Goal: Transaction & Acquisition: Purchase product/service

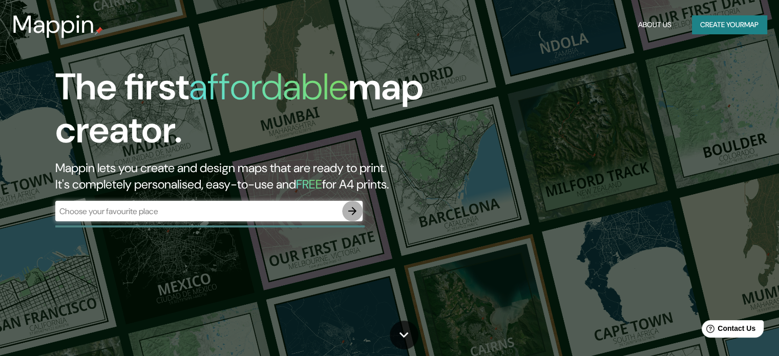
click at [347, 208] on icon "button" at bounding box center [352, 211] width 12 height 12
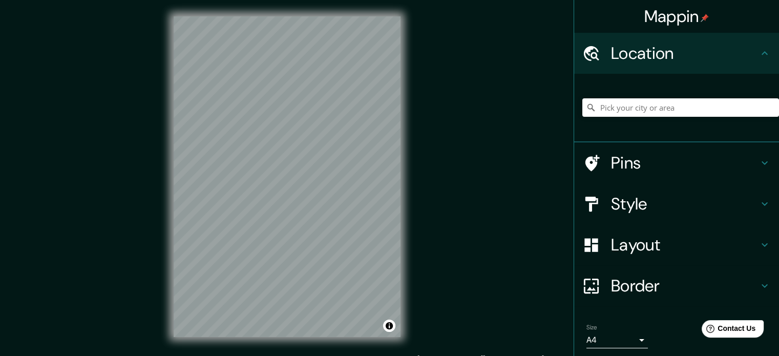
click at [440, 250] on div "Mappin Location Pins Style Layout Border Choose a border. Hint : you can make l…" at bounding box center [389, 185] width 779 height 370
click at [523, 126] on div "Mappin Location Pins Style Layout Border Choose a border. Hint : you can make l…" at bounding box center [389, 185] width 779 height 370
click at [670, 113] on input "Pick your city or area" at bounding box center [680, 107] width 197 height 18
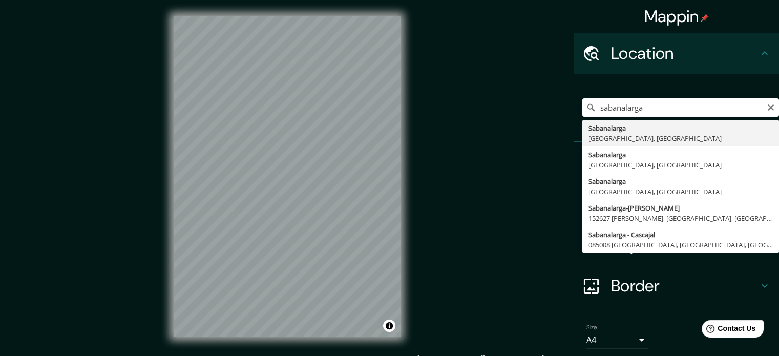
type input "Sabanalarga, [GEOGRAPHIC_DATA], [GEOGRAPHIC_DATA]"
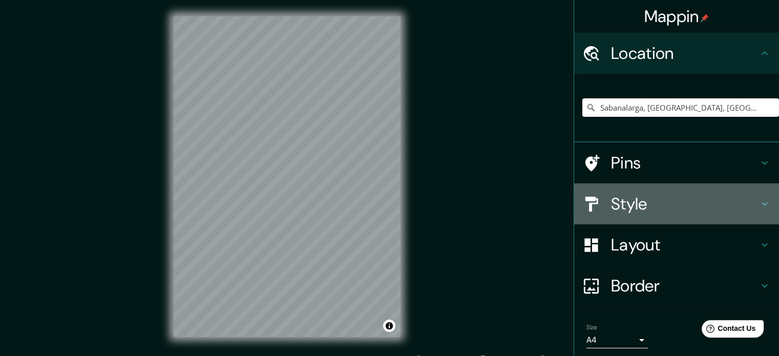
click at [635, 197] on h4 "Style" at bounding box center [685, 204] width 148 height 20
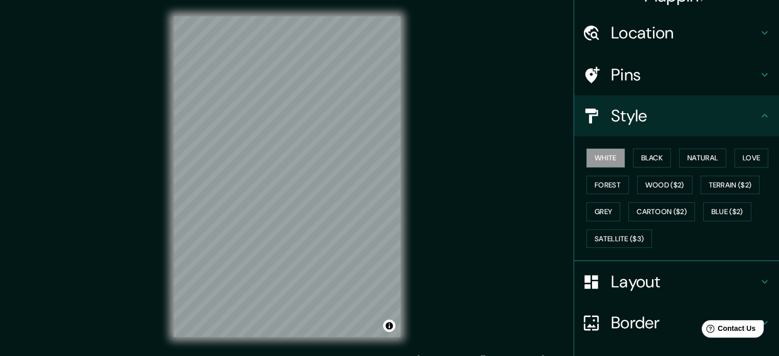
scroll to position [22, 0]
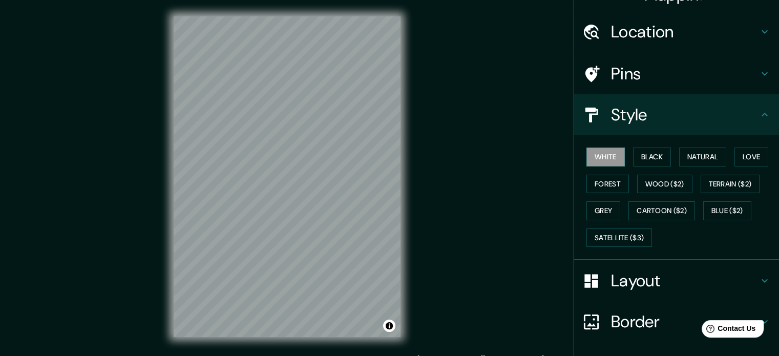
click at [649, 146] on div "White Black Natural Love Forest Wood ($2) Terrain ($2) Grey Cartoon ($2) Blue (…" at bounding box center [680, 197] width 197 height 108
click at [655, 157] on button "Black" at bounding box center [652, 157] width 38 height 19
click at [705, 156] on button "Natural" at bounding box center [702, 157] width 47 height 19
click at [746, 158] on button "Love" at bounding box center [752, 157] width 34 height 19
click at [607, 184] on button "Forest" at bounding box center [607, 184] width 43 height 19
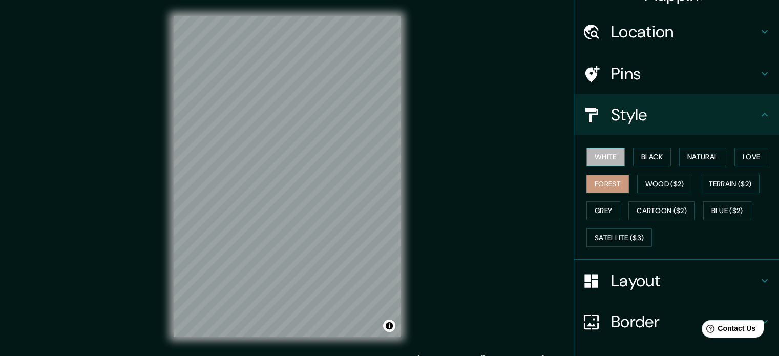
click at [609, 157] on button "White" at bounding box center [605, 157] width 38 height 19
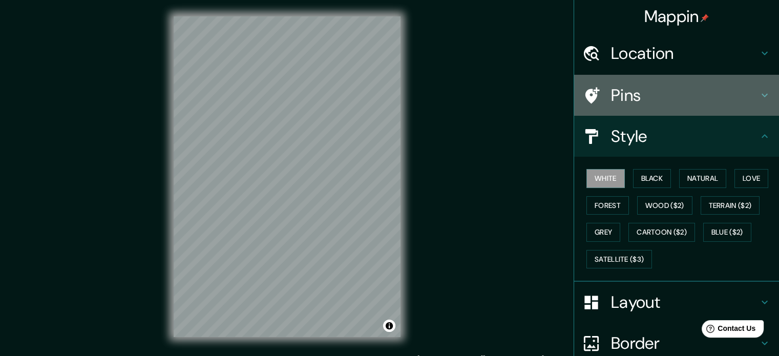
click at [720, 95] on h4 "Pins" at bounding box center [685, 95] width 148 height 20
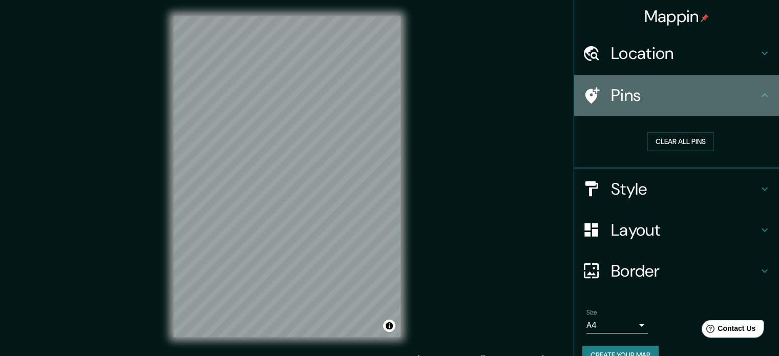
click at [720, 95] on h4 "Pins" at bounding box center [685, 95] width 148 height 20
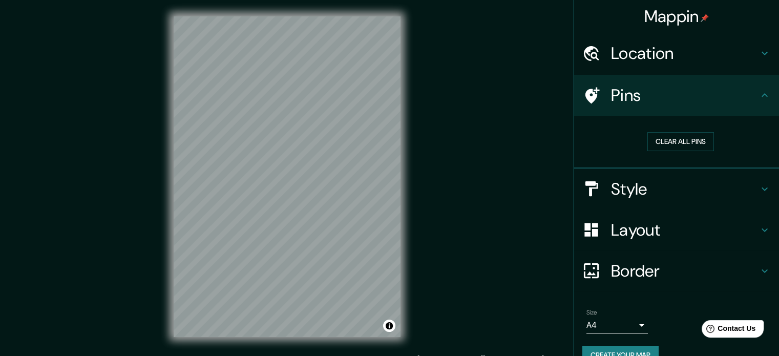
scroll to position [19, 0]
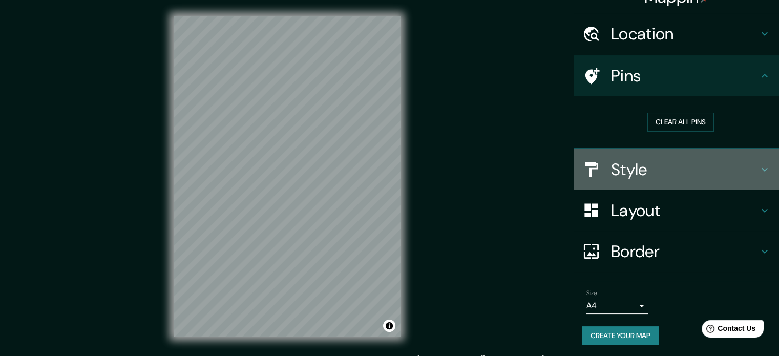
click at [642, 166] on h4 "Style" at bounding box center [685, 169] width 148 height 20
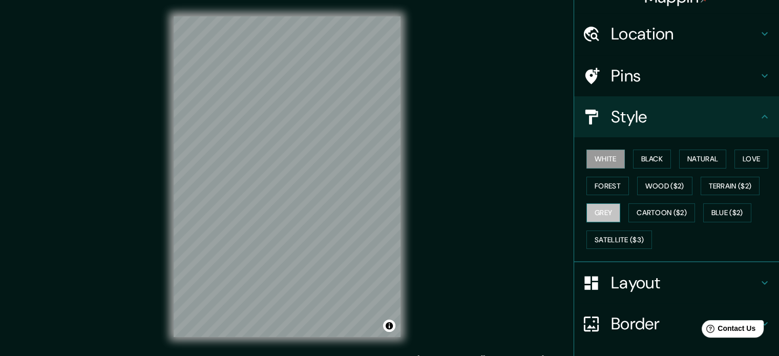
click at [609, 209] on button "Grey" at bounding box center [603, 212] width 34 height 19
click at [609, 186] on button "Forest" at bounding box center [607, 186] width 43 height 19
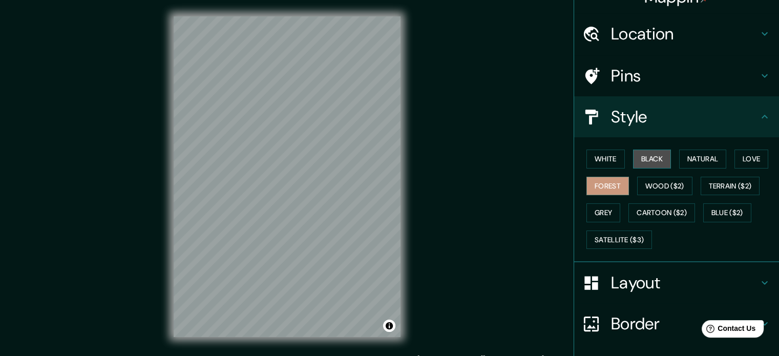
click at [658, 150] on button "Black" at bounding box center [652, 159] width 38 height 19
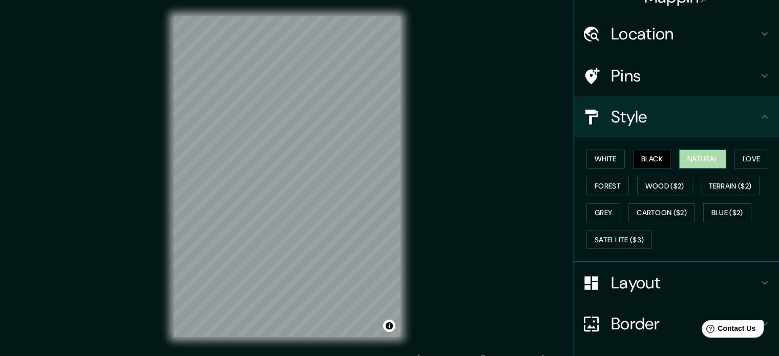
click at [690, 154] on button "Natural" at bounding box center [702, 159] width 47 height 19
click at [735, 155] on button "Love" at bounding box center [752, 159] width 34 height 19
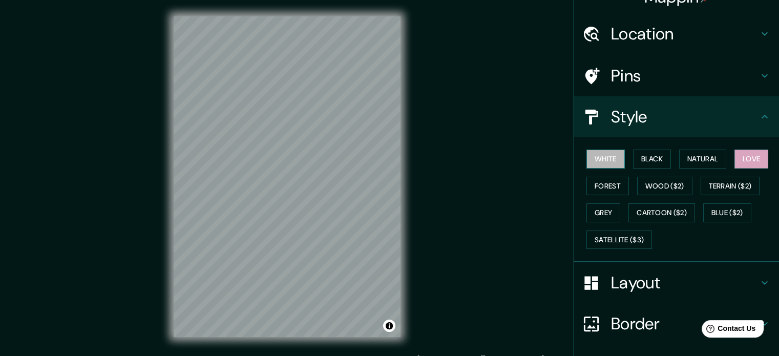
click at [607, 162] on button "White" at bounding box center [605, 159] width 38 height 19
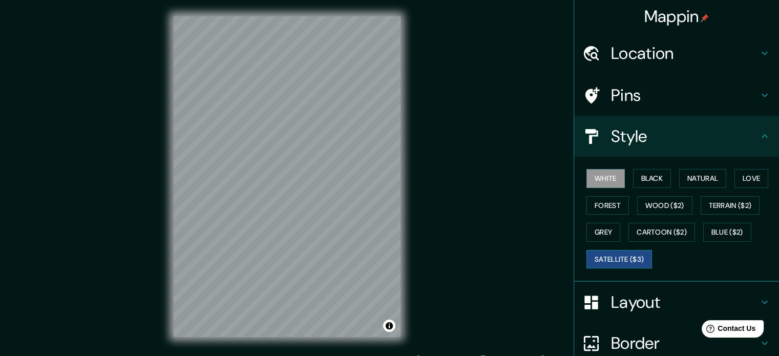
click at [614, 254] on button "Satellite ($3)" at bounding box center [619, 259] width 66 height 19
click at [642, 228] on button "Cartoon ($2)" at bounding box center [661, 232] width 67 height 19
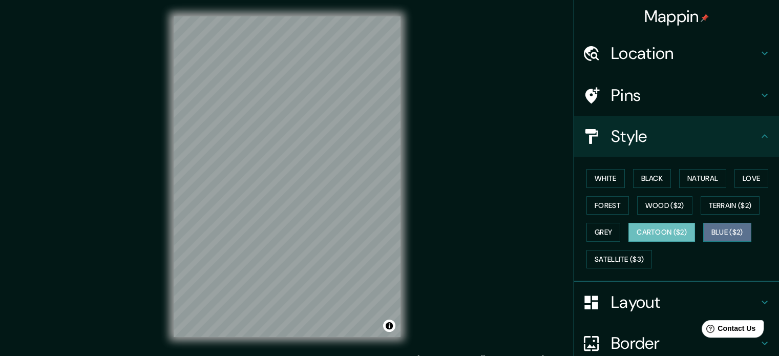
click at [716, 233] on button "Blue ($2)" at bounding box center [727, 232] width 48 height 19
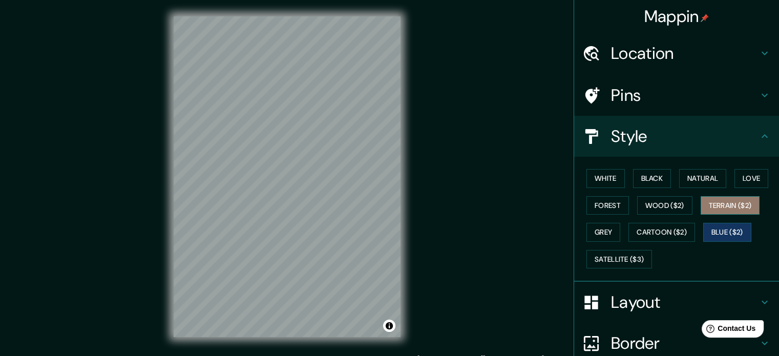
click at [727, 203] on button "Terrain ($2)" at bounding box center [730, 205] width 59 height 19
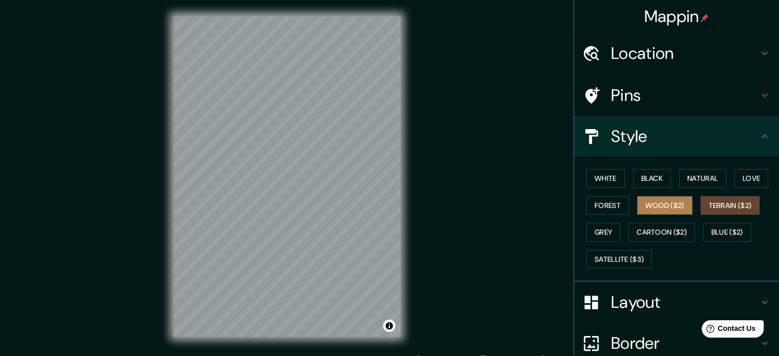
click at [655, 200] on button "Wood ($2)" at bounding box center [664, 205] width 55 height 19
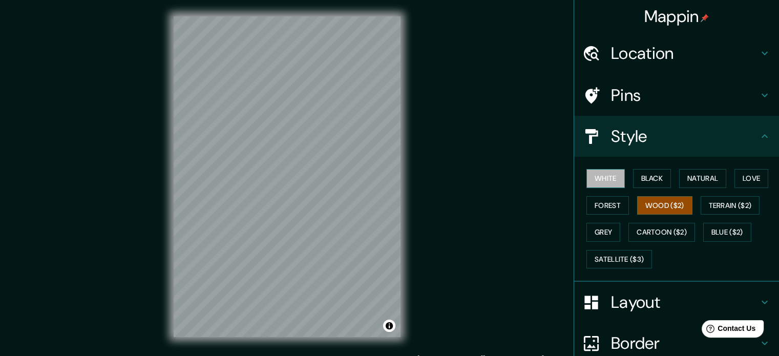
click at [614, 184] on button "White" at bounding box center [605, 178] width 38 height 19
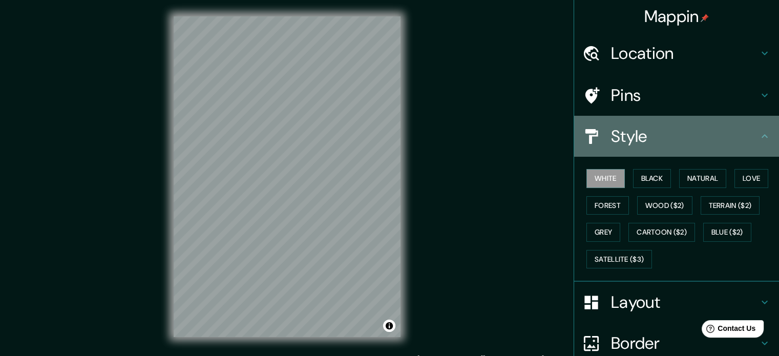
click at [626, 143] on h4 "Style" at bounding box center [685, 136] width 148 height 20
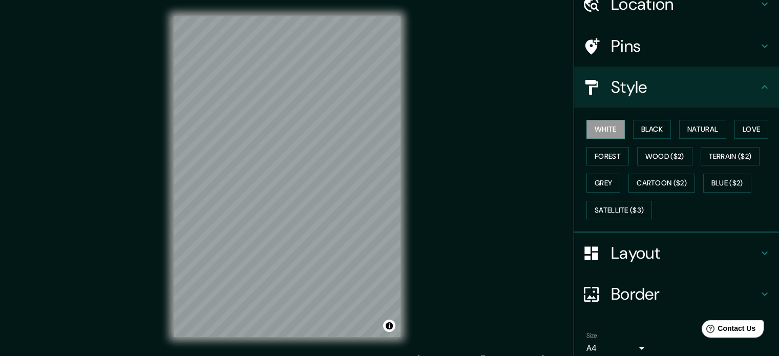
scroll to position [91, 0]
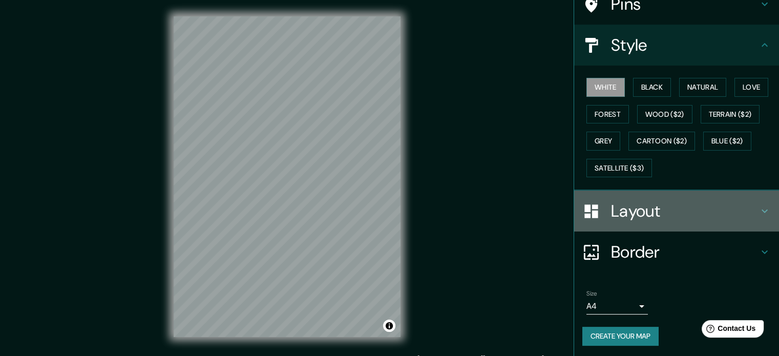
click at [623, 201] on h4 "Layout" at bounding box center [685, 211] width 148 height 20
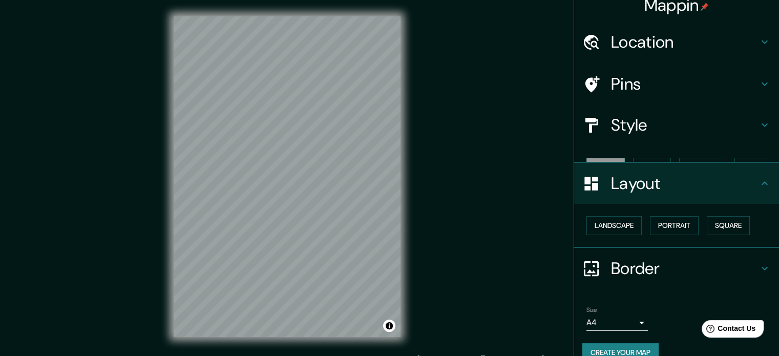
scroll to position [11, 0]
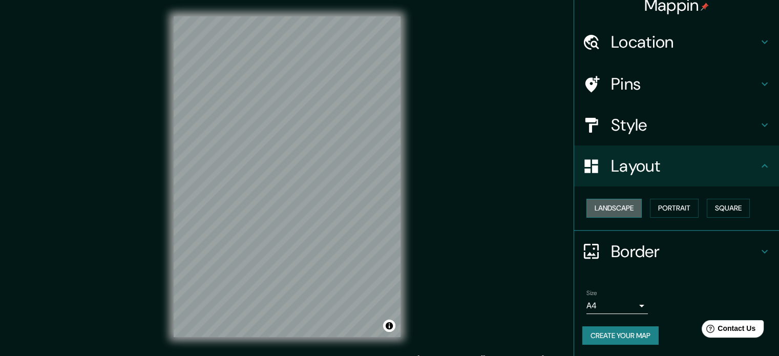
click at [625, 206] on button "Landscape" at bounding box center [613, 208] width 55 height 19
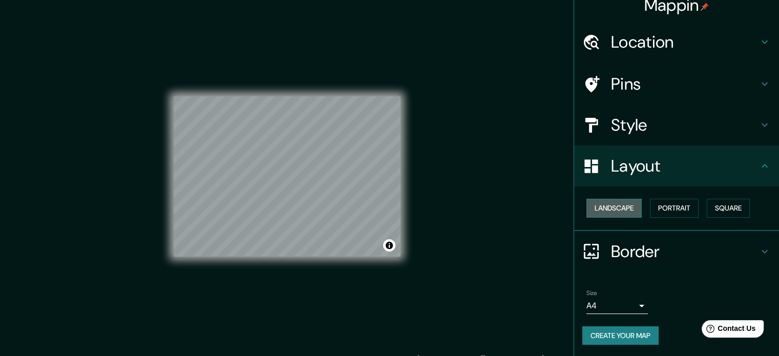
click at [625, 206] on button "Landscape" at bounding box center [613, 208] width 55 height 19
click at [670, 207] on button "Portrait" at bounding box center [674, 208] width 49 height 19
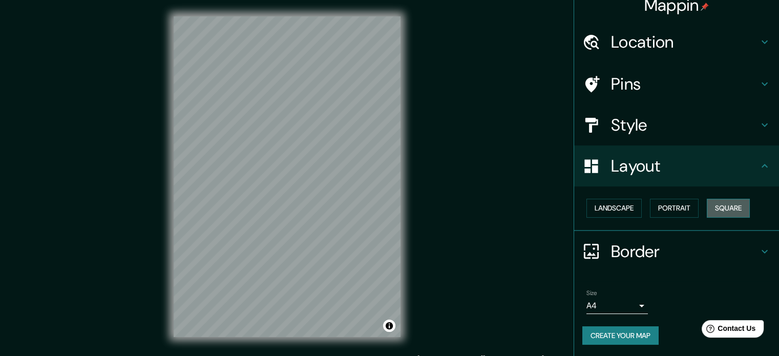
click at [711, 206] on button "Square" at bounding box center [728, 208] width 43 height 19
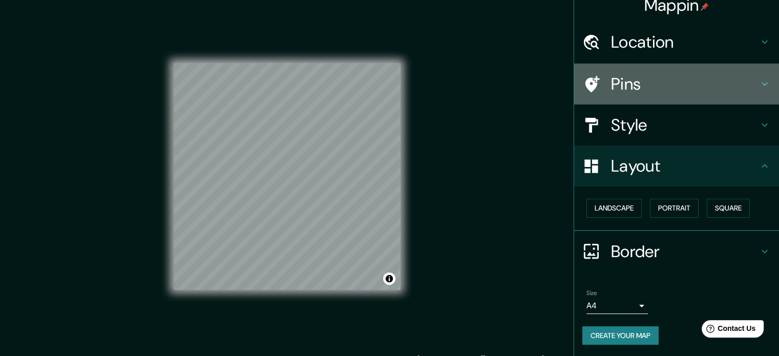
click at [700, 69] on div "Pins" at bounding box center [676, 84] width 205 height 41
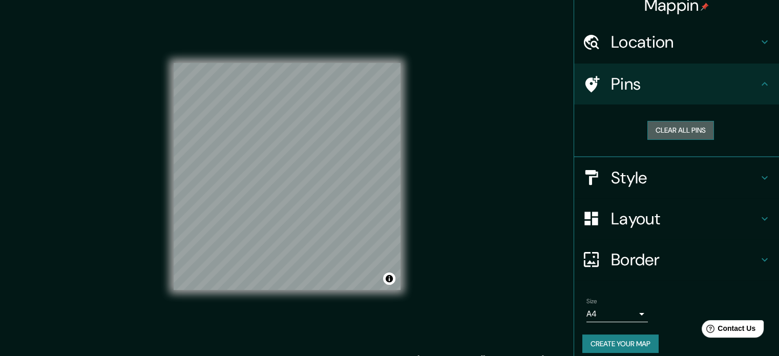
click at [694, 136] on button "Clear all pins" at bounding box center [680, 130] width 67 height 19
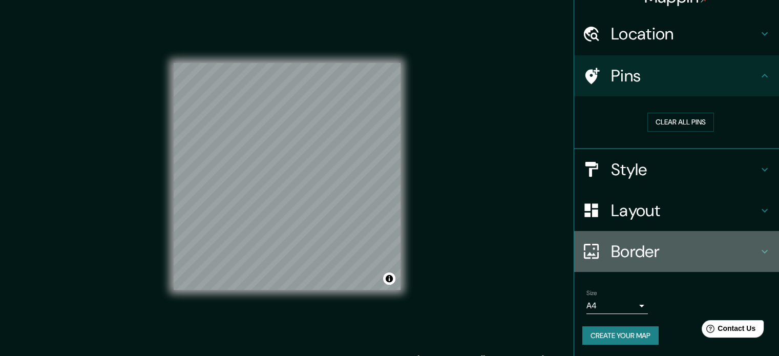
click at [699, 260] on h4 "Border" at bounding box center [685, 251] width 148 height 20
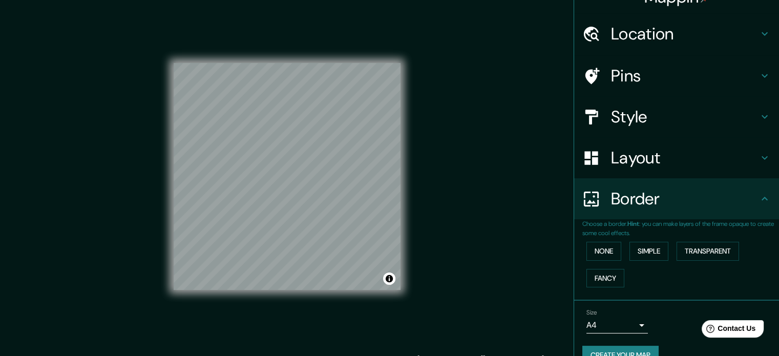
scroll to position [39, 0]
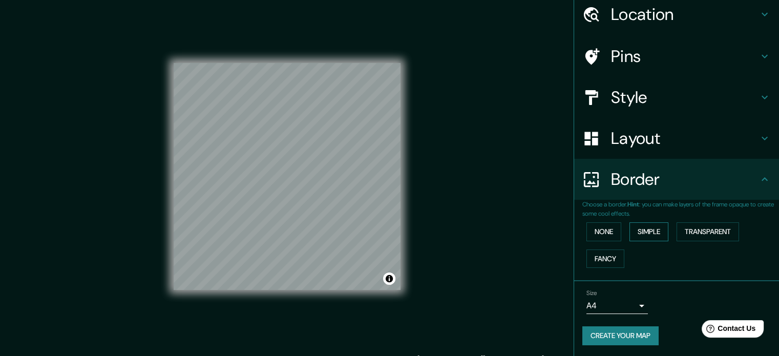
click at [657, 233] on button "Simple" at bounding box center [649, 231] width 39 height 19
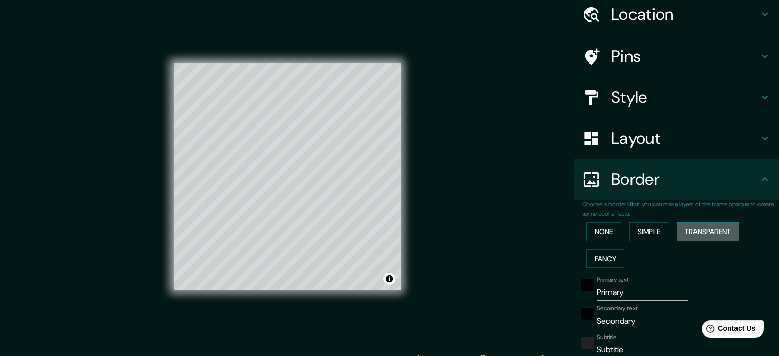
click at [701, 228] on button "Transparent" at bounding box center [708, 231] width 62 height 19
click at [598, 258] on button "Fancy" at bounding box center [605, 258] width 38 height 19
click at [712, 236] on button "Transparent" at bounding box center [708, 231] width 62 height 19
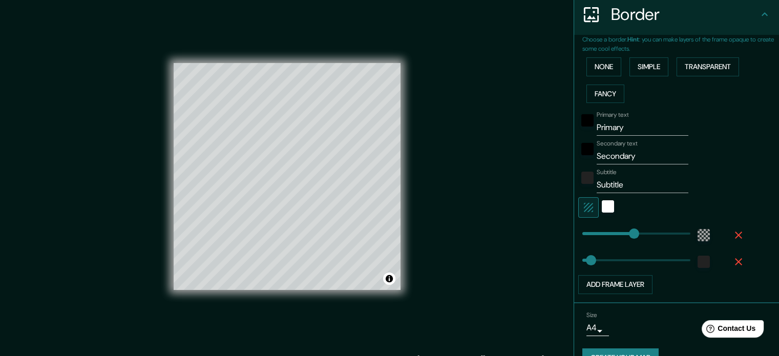
scroll to position [203, 0]
click at [602, 211] on div "white" at bounding box center [608, 207] width 12 height 12
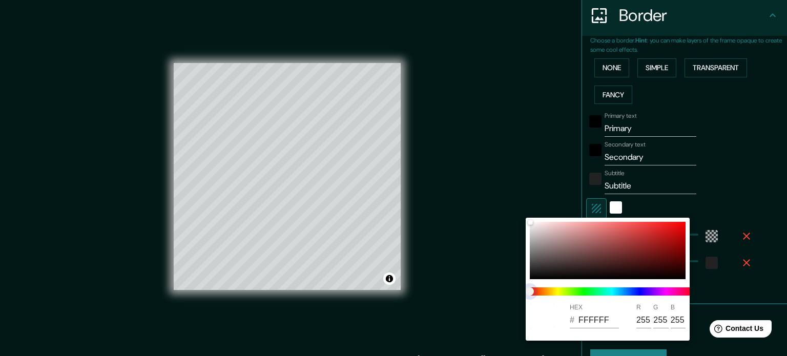
type input "213"
type input "35"
type input "213"
type input "35"
drag, startPoint x: 543, startPoint y: 290, endPoint x: 555, endPoint y: 289, distance: 11.9
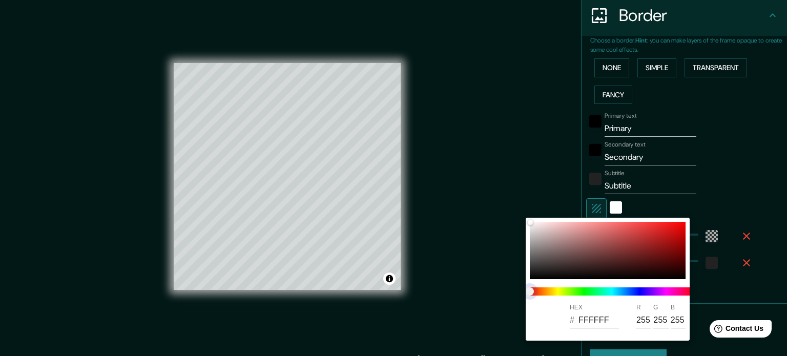
click at [555, 289] on span at bounding box center [612, 291] width 164 height 8
type input "213"
type input "35"
type input "213"
type input "35"
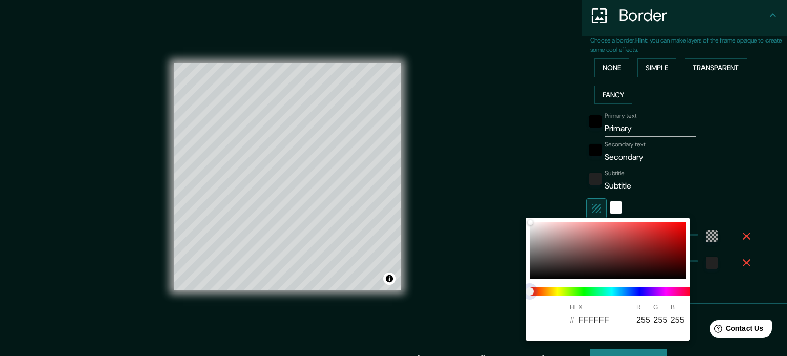
type input "213"
type input "35"
drag, startPoint x: 555, startPoint y: 289, endPoint x: 545, endPoint y: 289, distance: 9.7
click at [545, 289] on span at bounding box center [612, 291] width 164 height 8
type input "213"
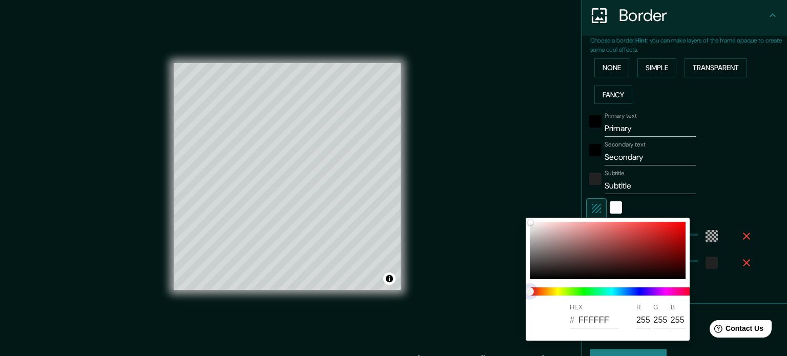
type input "35"
click at [545, 289] on span at bounding box center [612, 291] width 164 height 8
click at [666, 210] on div at bounding box center [393, 178] width 787 height 356
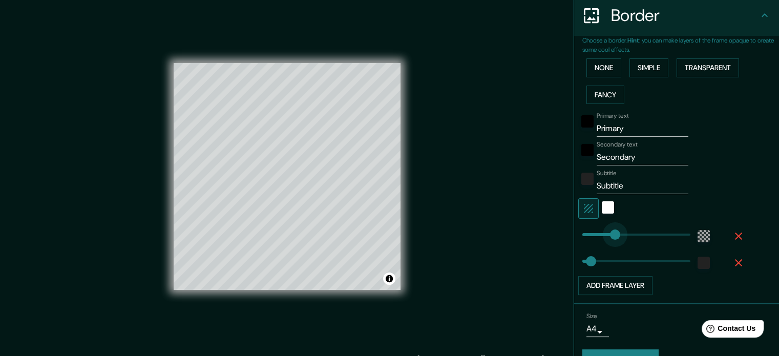
type input "117"
drag, startPoint x: 624, startPoint y: 232, endPoint x: 602, endPoint y: 239, distance: 23.2
type input "35"
type input "213"
type input "35"
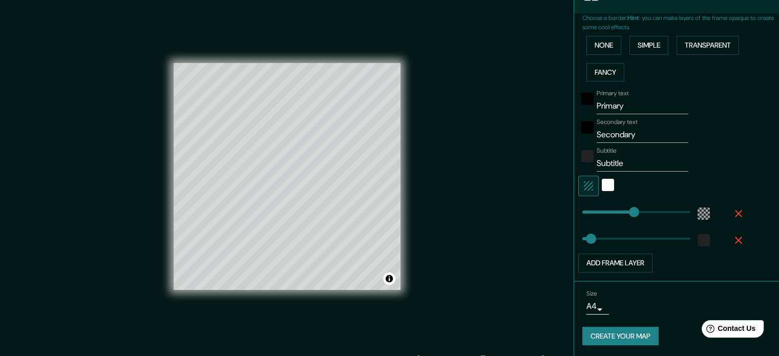
scroll to position [0, 0]
